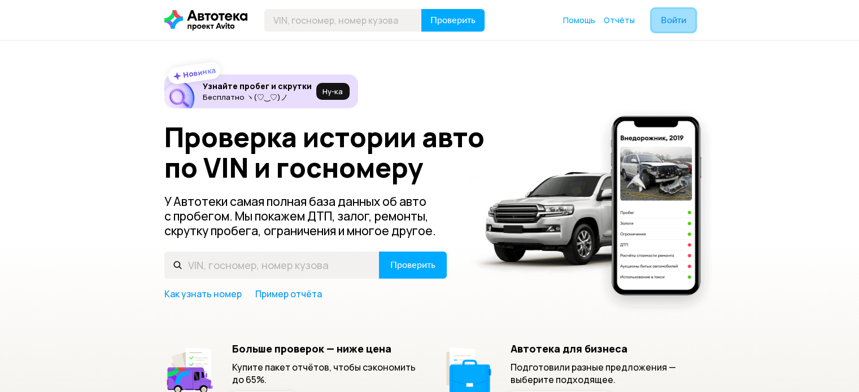
click at [685, 16] on span "Войти" at bounding box center [672, 20] width 25 height 9
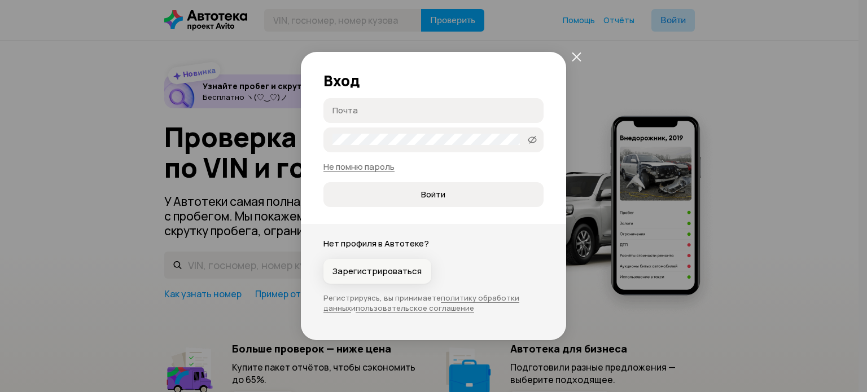
type input "[EMAIL_ADDRESS][DOMAIN_NAME]"
click at [362, 186] on button "Войти" at bounding box center [433, 194] width 220 height 25
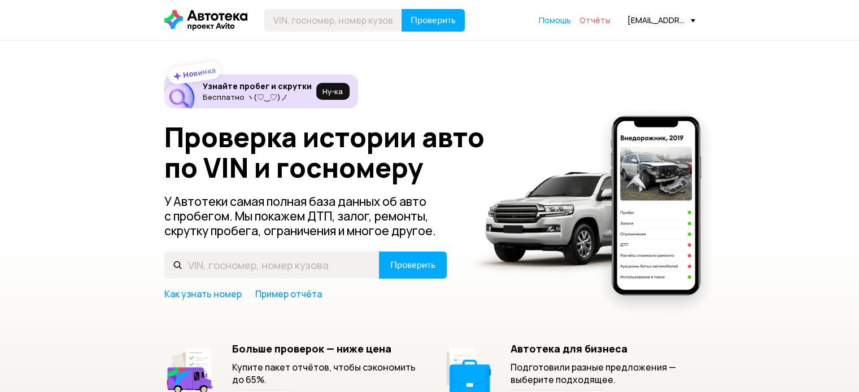
click at [601, 17] on span "Отчёты" at bounding box center [594, 20] width 31 height 11
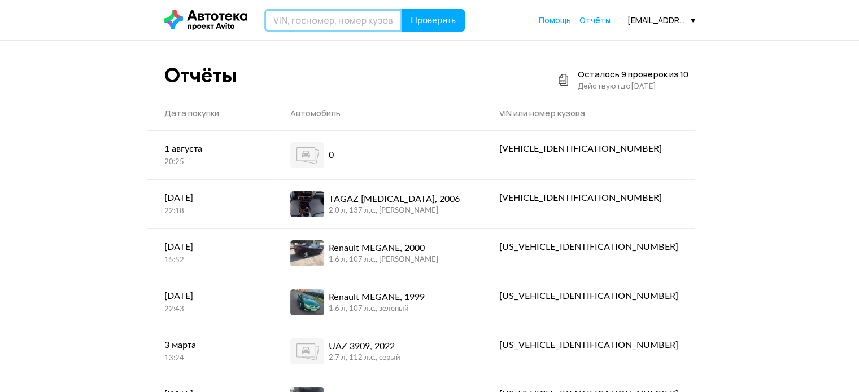
click at [282, 26] on input "text" at bounding box center [333, 20] width 138 height 23
type input "М301МТ35"
click at [401, 9] on button "Проверить" at bounding box center [432, 20] width 63 height 23
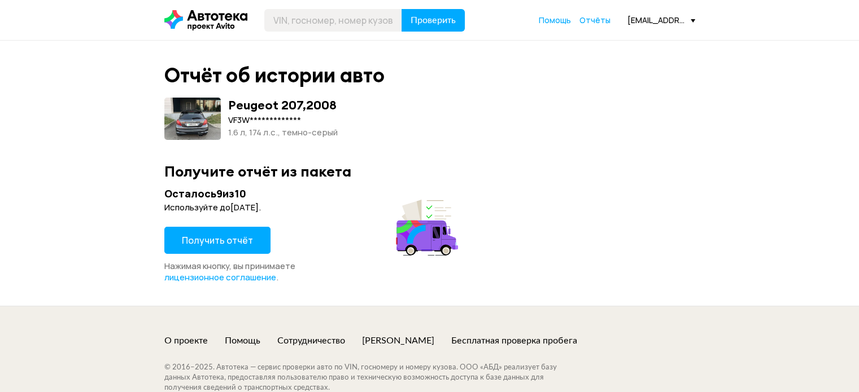
click at [204, 120] on span at bounding box center [192, 119] width 56 height 42
click at [196, 239] on span "Получить отчёт" at bounding box center [217, 240] width 71 height 12
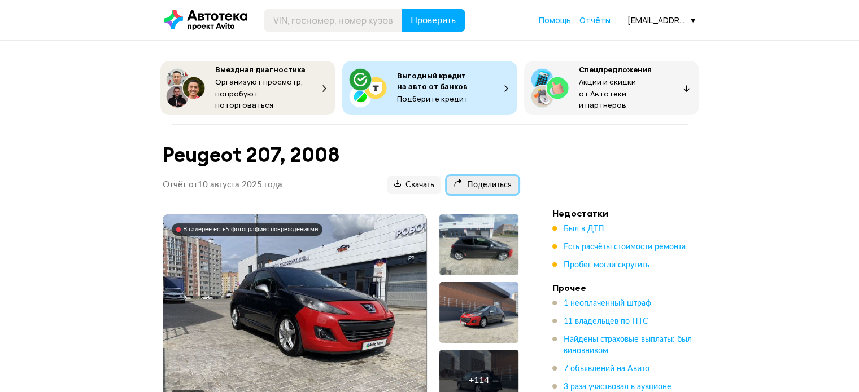
click at [475, 182] on span "Поделиться" at bounding box center [482, 185] width 58 height 11
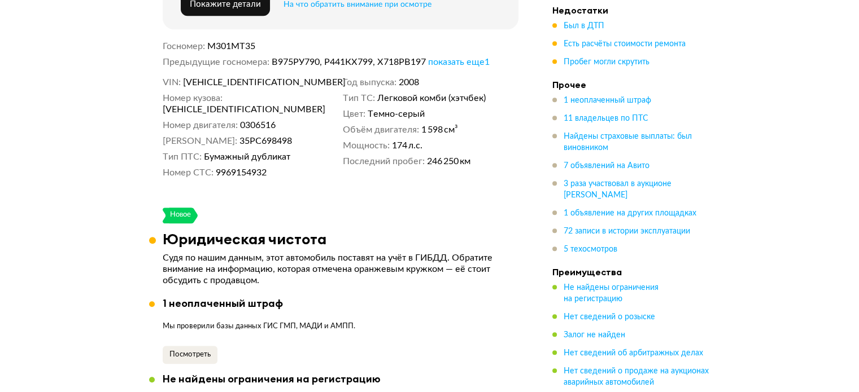
scroll to position [621, 0]
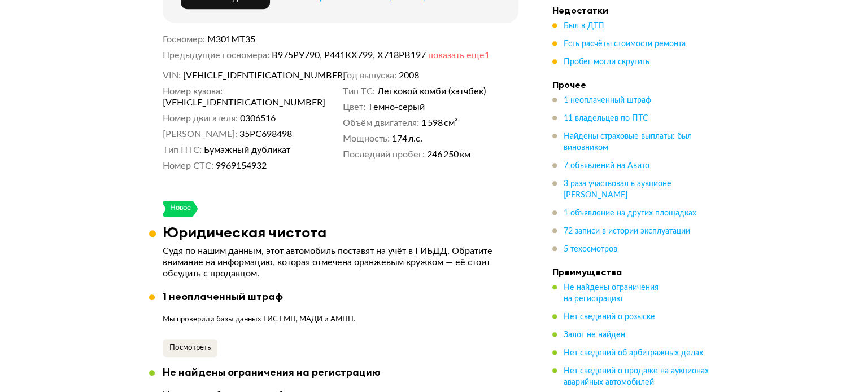
click at [469, 55] on span "показать еще 1" at bounding box center [459, 55] width 62 height 9
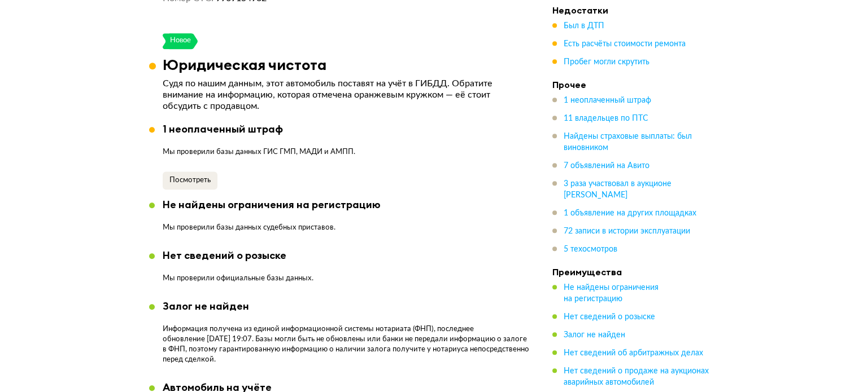
scroll to position [790, 0]
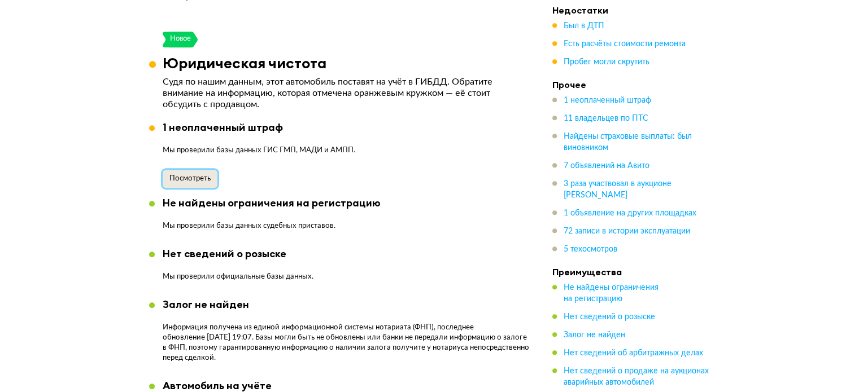
click at [201, 175] on span "Посмотреть" at bounding box center [189, 178] width 41 height 7
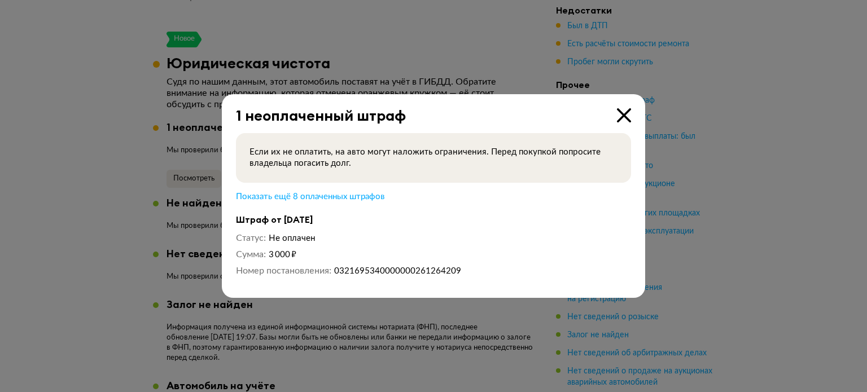
click at [623, 116] on icon at bounding box center [624, 115] width 14 height 14
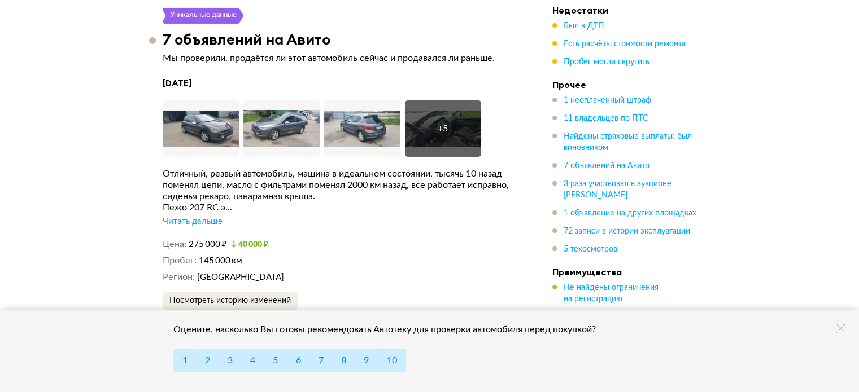
scroll to position [4008, 0]
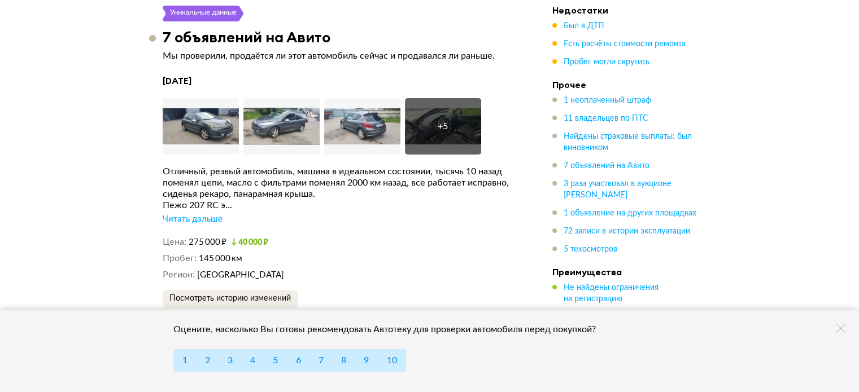
click at [208, 214] on div "Читать дальше" at bounding box center [193, 219] width 60 height 11
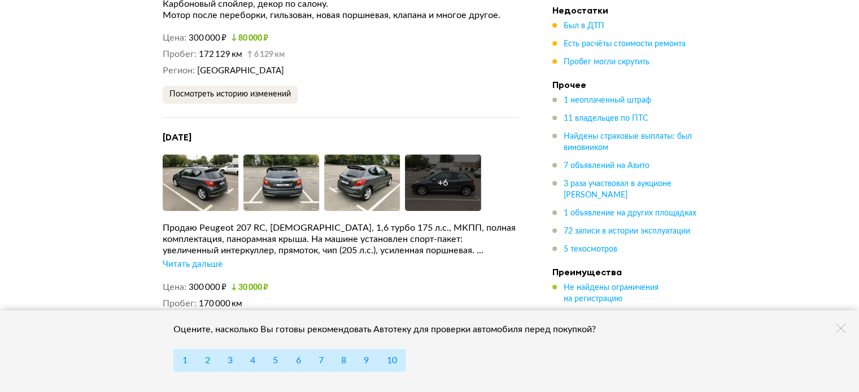
scroll to position [4448, 0]
click at [188, 259] on div "Читать дальше" at bounding box center [193, 264] width 60 height 11
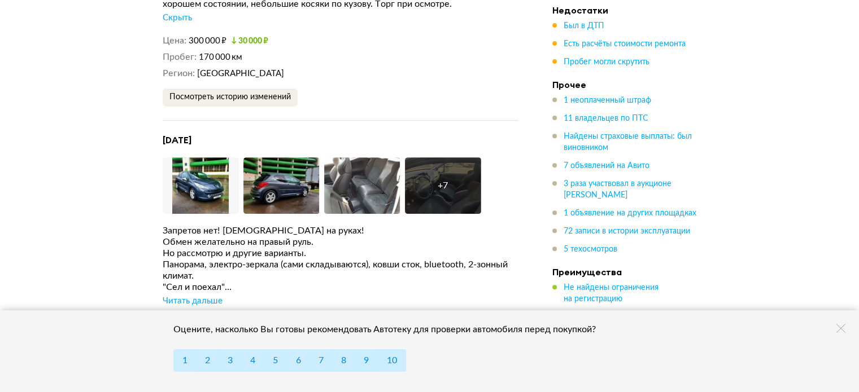
scroll to position [4713, 0]
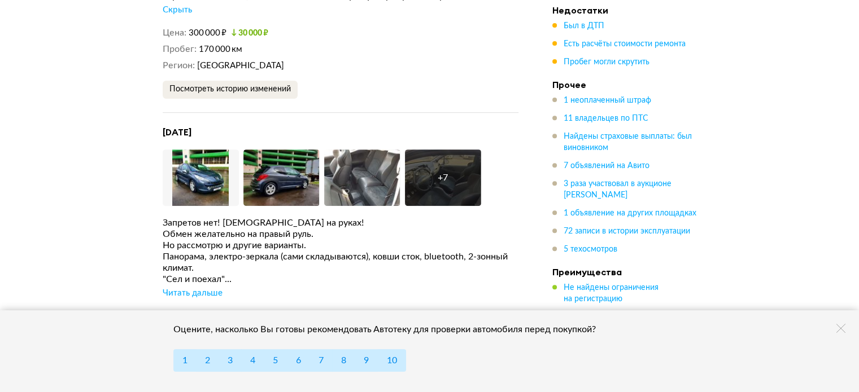
click at [193, 248] on div "Запретов нет! [DEMOGRAPHIC_DATA] на руках! Обмен желательно на правый руль. Но …" at bounding box center [341, 258] width 356 height 82
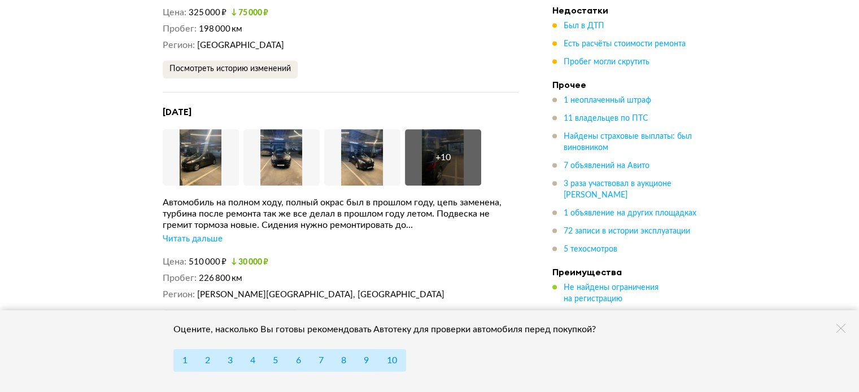
scroll to position [5019, 0]
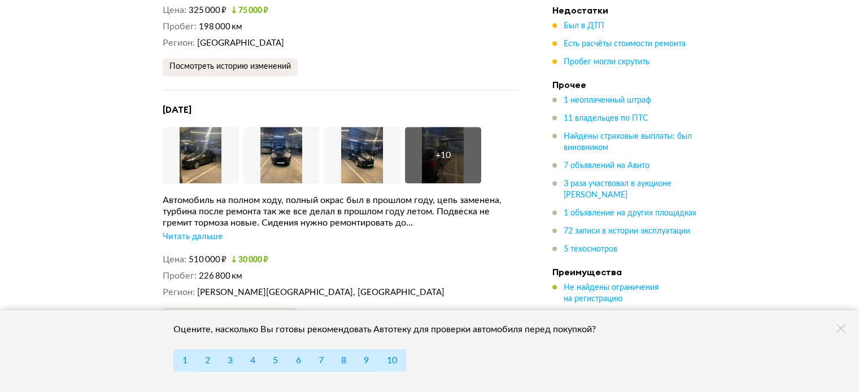
click at [195, 231] on div "Читать дальше" at bounding box center [193, 236] width 60 height 11
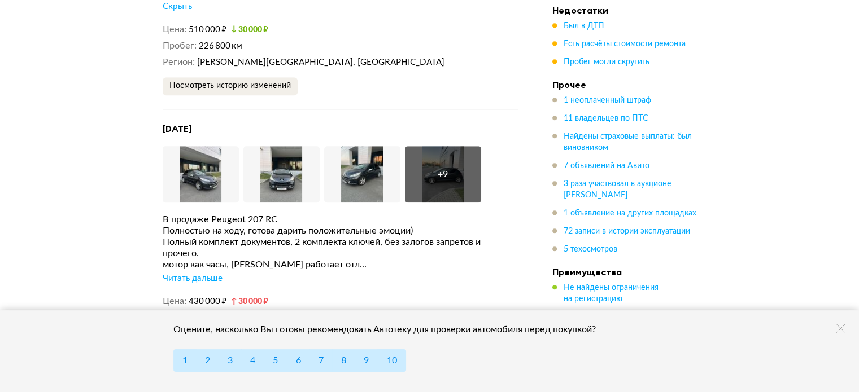
scroll to position [5274, 0]
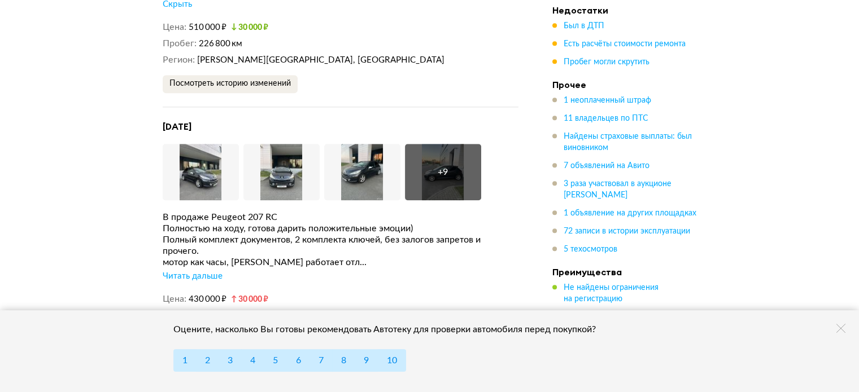
click at [176, 271] on div "Читать дальше" at bounding box center [193, 276] width 60 height 11
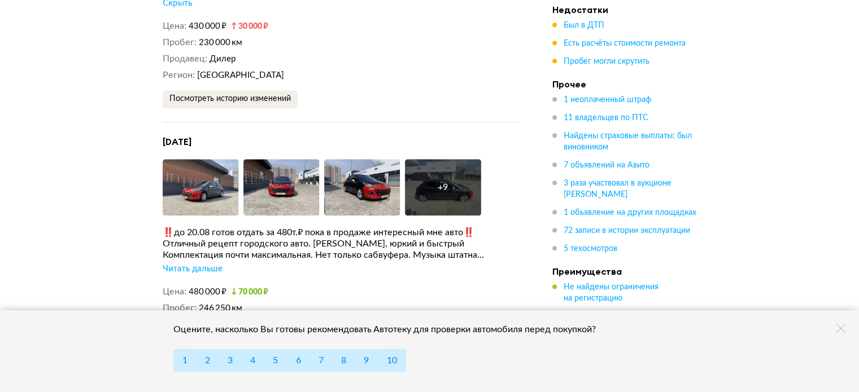
scroll to position [5639, 0]
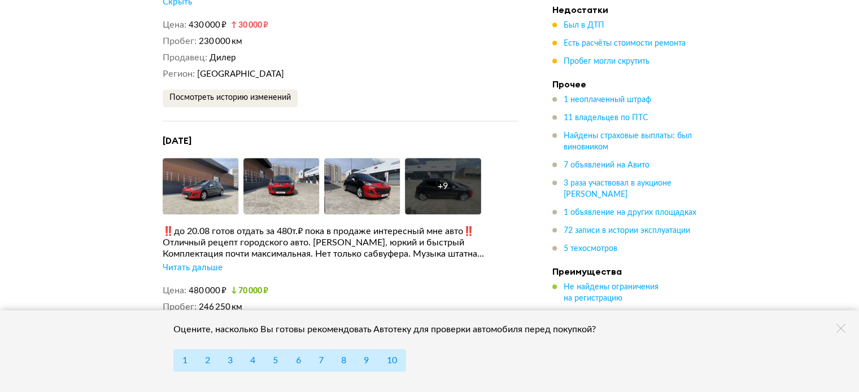
click at [194, 262] on div "Читать дальше" at bounding box center [193, 267] width 60 height 11
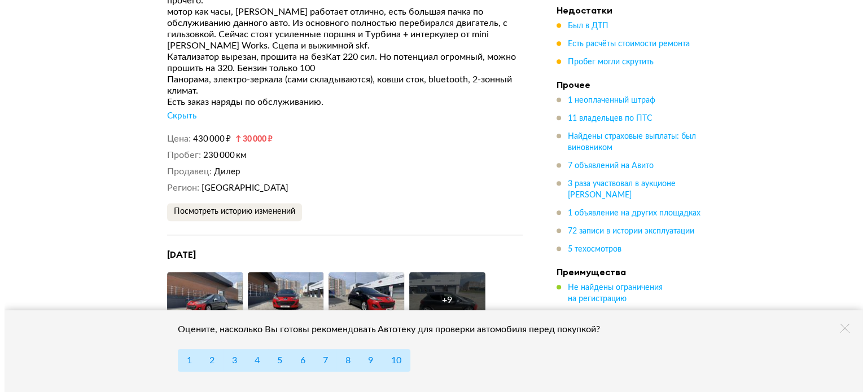
scroll to position [5575, 0]
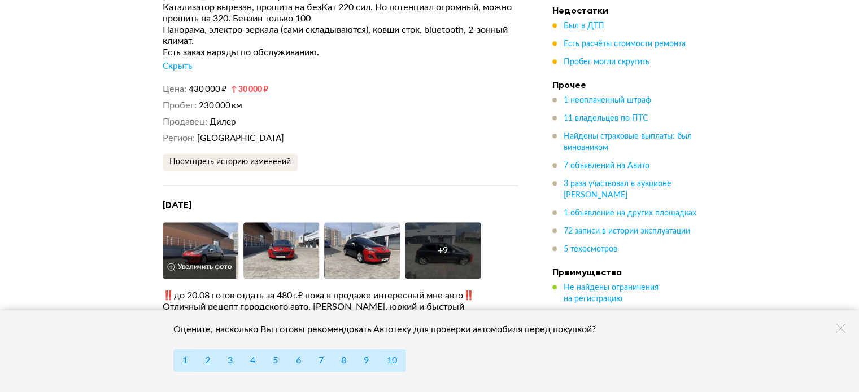
click at [191, 222] on img at bounding box center [201, 250] width 76 height 56
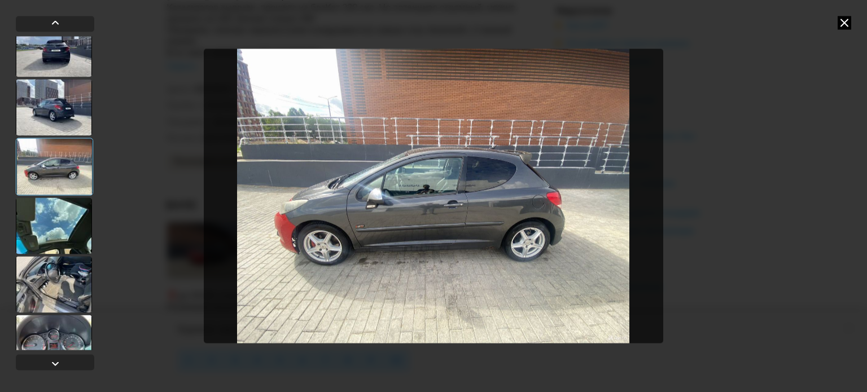
scroll to position [310, 0]
click at [71, 234] on div at bounding box center [54, 224] width 76 height 56
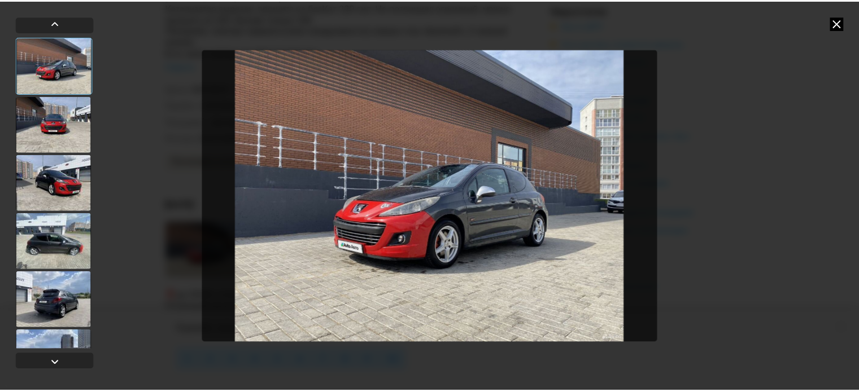
scroll to position [0, 0]
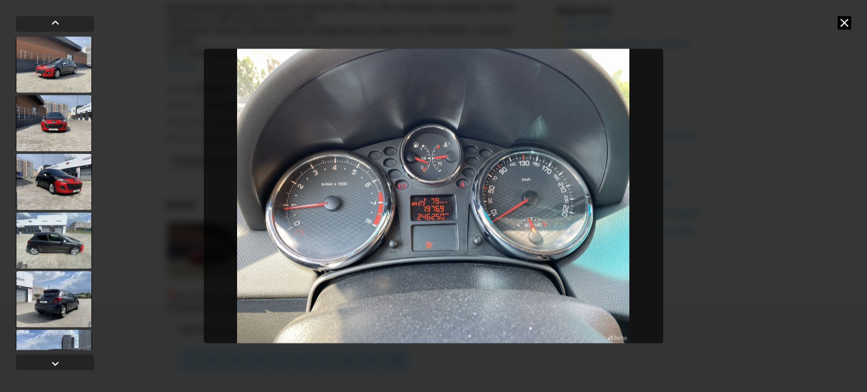
click at [844, 20] on icon at bounding box center [845, 23] width 14 height 14
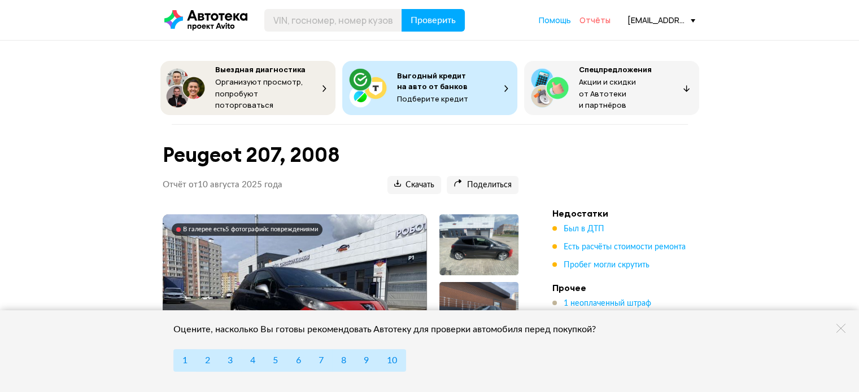
click at [583, 23] on span "Отчёты" at bounding box center [594, 20] width 31 height 11
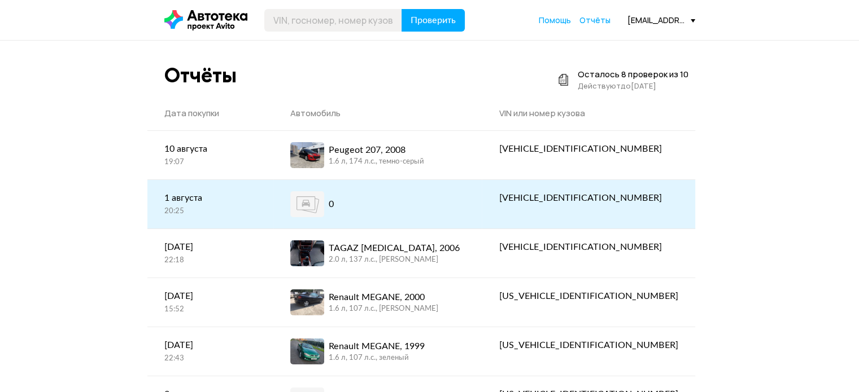
click at [449, 215] on div "0" at bounding box center [377, 204] width 175 height 26
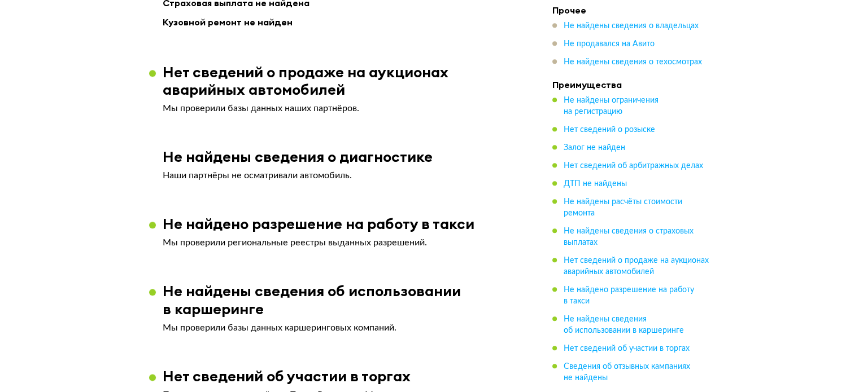
scroll to position [1355, 0]
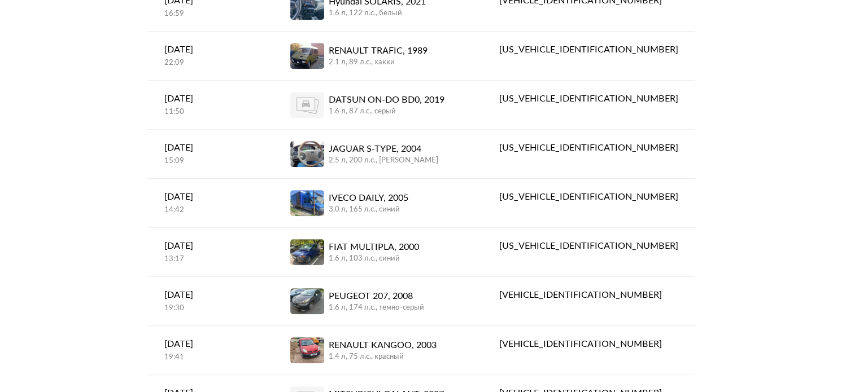
scroll to position [564, 0]
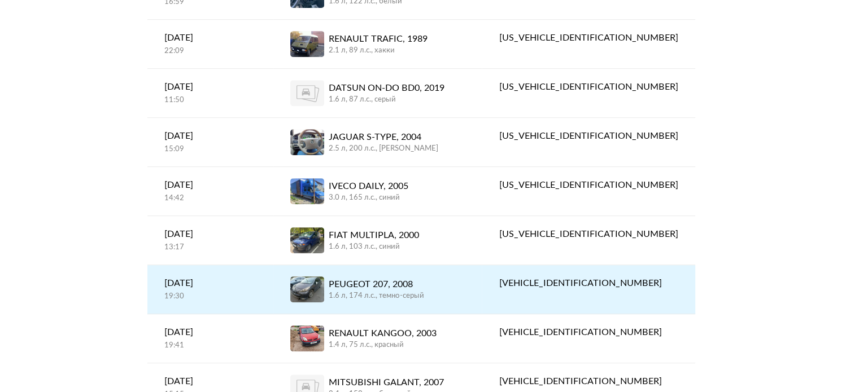
click at [424, 291] on div "1.6 л, 174 л.c., темно-серый" at bounding box center [376, 296] width 95 height 10
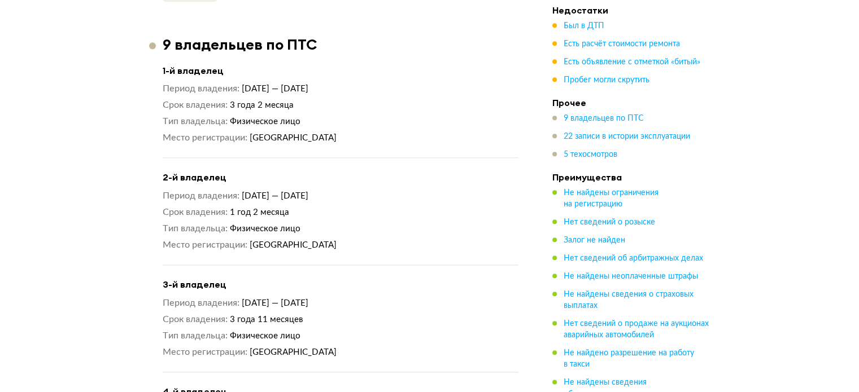
scroll to position [1637, 0]
